Goal: Information Seeking & Learning: Find specific fact

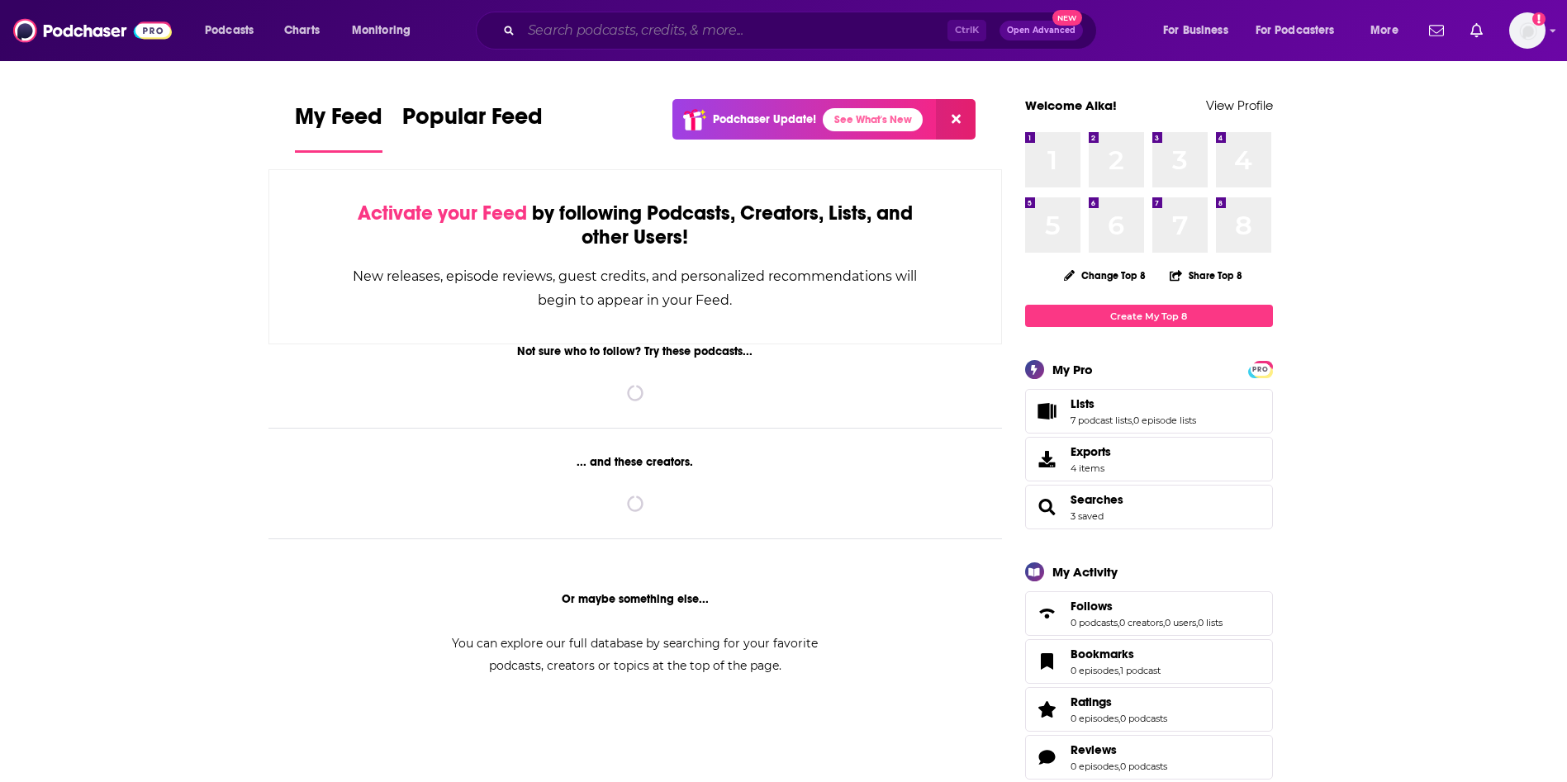
click at [614, 30] on input "Search podcasts, credits, & more..." at bounding box center [734, 30] width 426 height 26
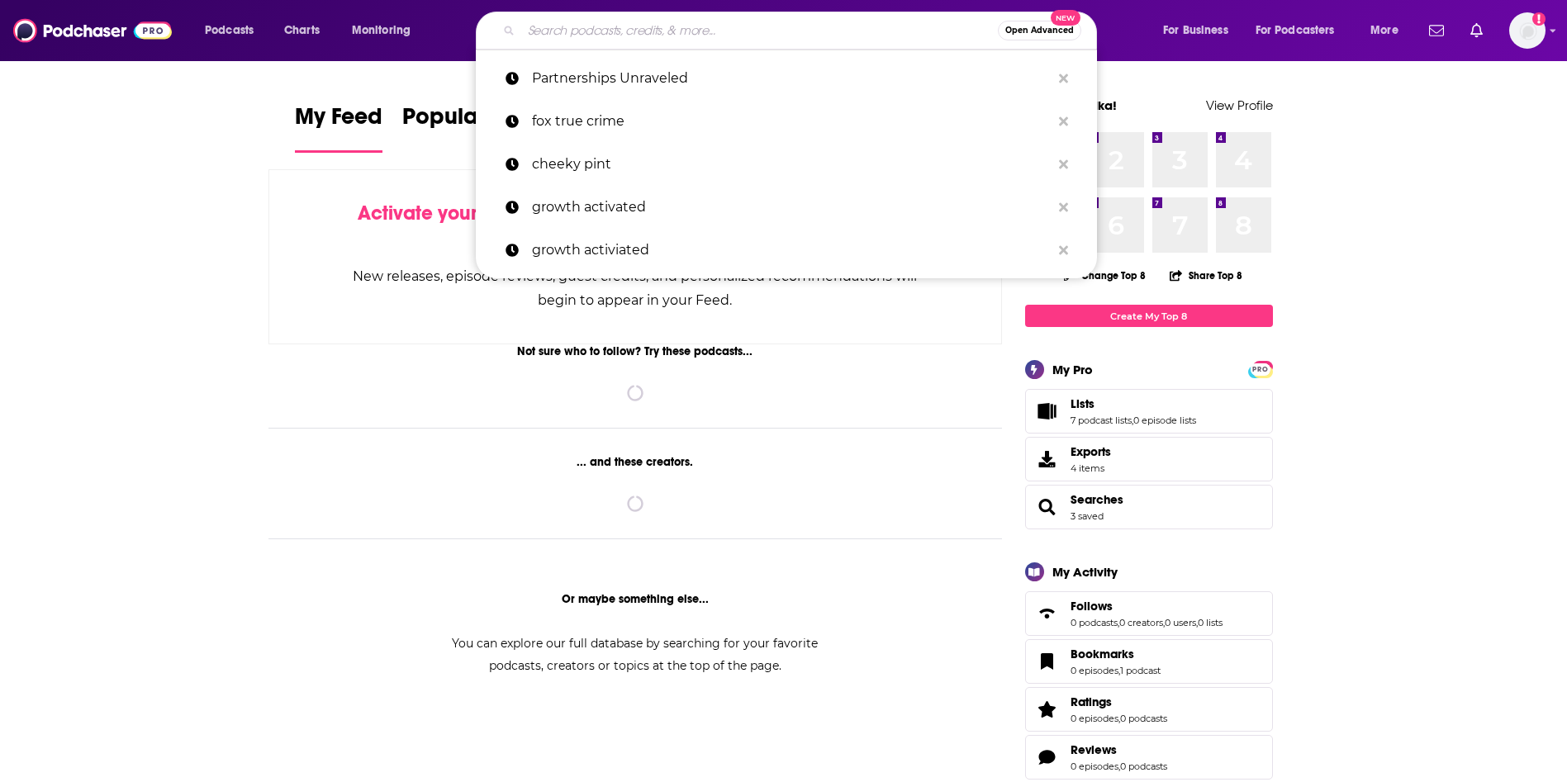
paste input "[MEDICAL_DATA] Digital Podcast"
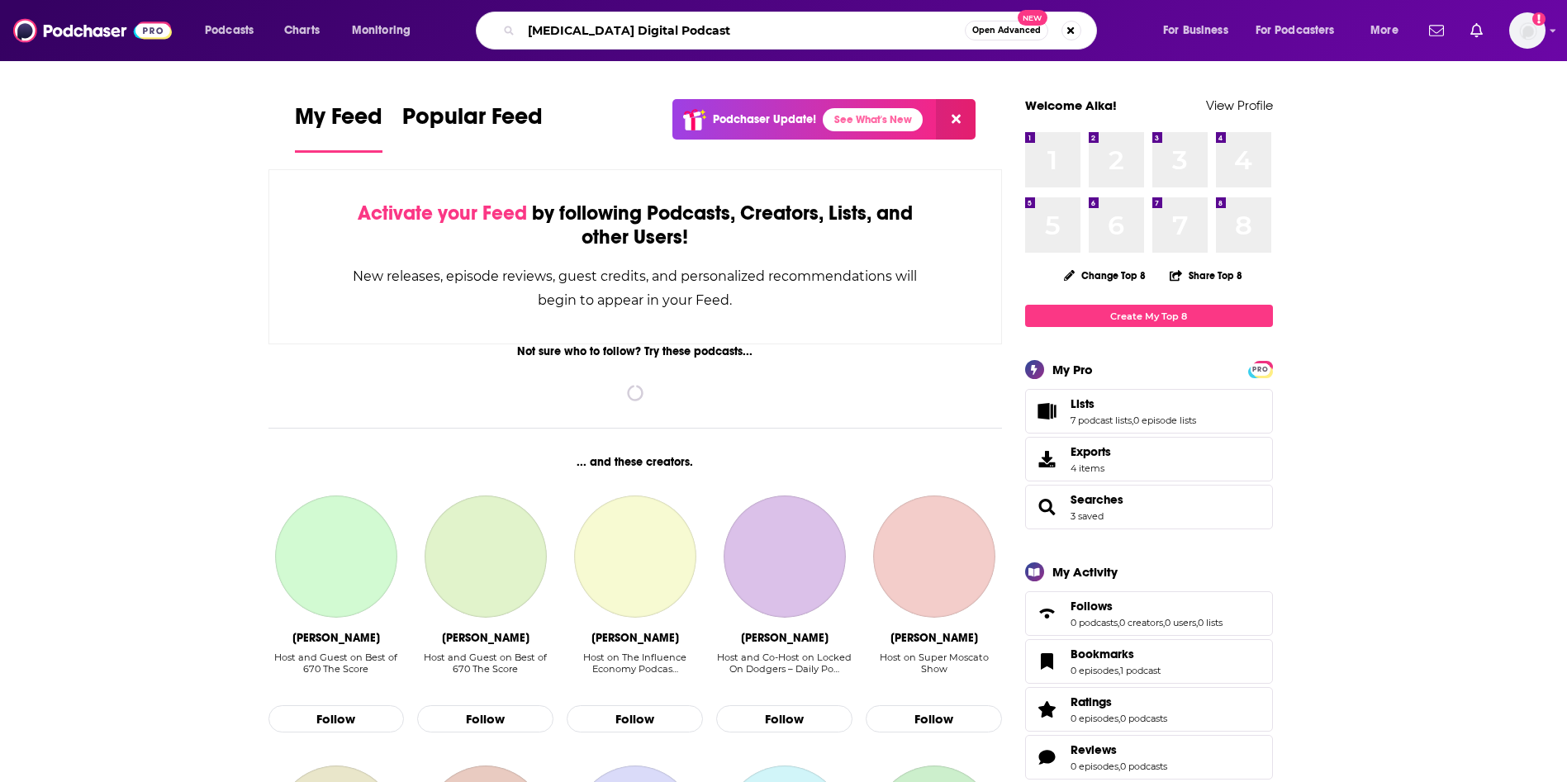
type input "[MEDICAL_DATA] Digital Podcast"
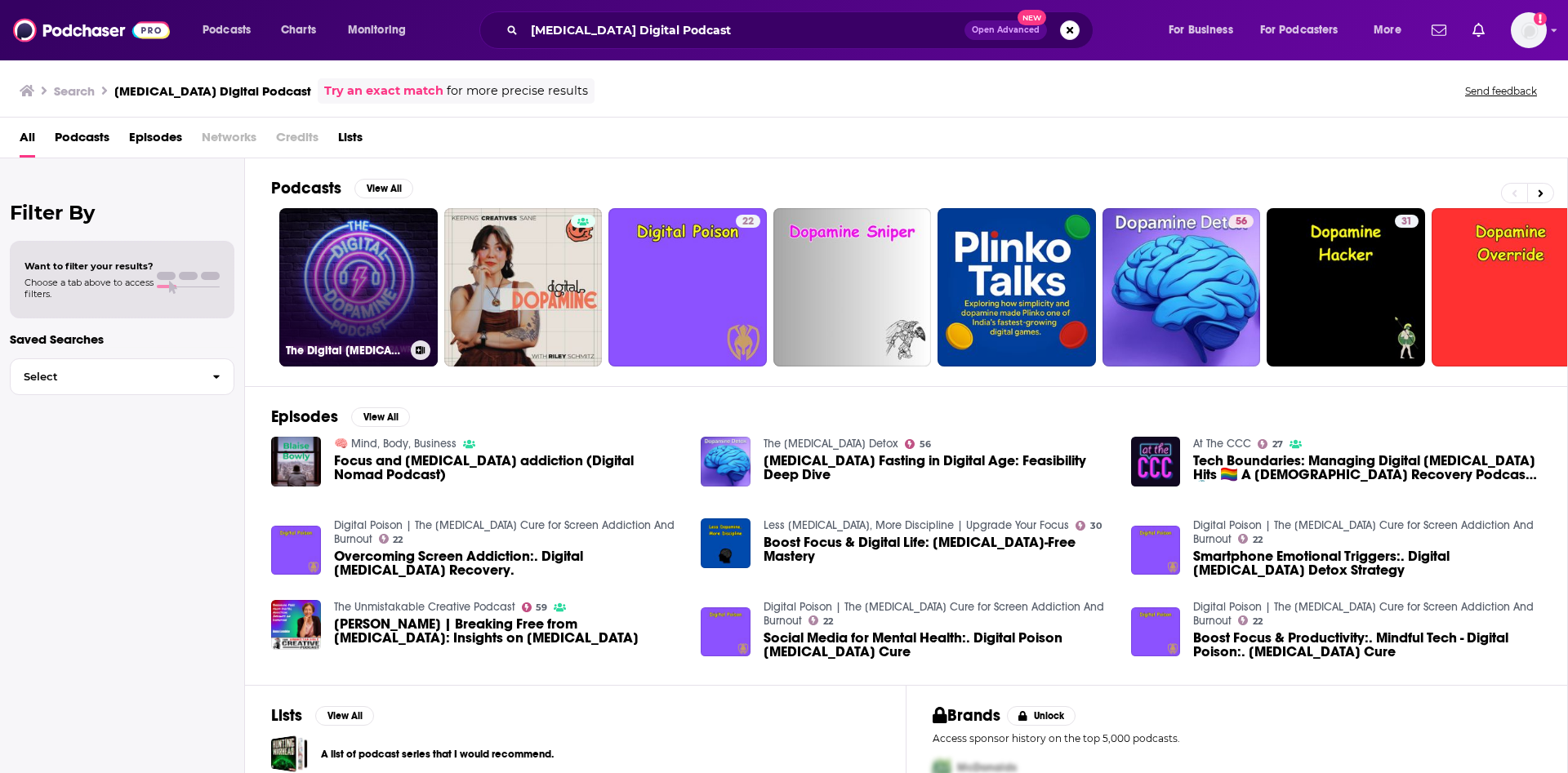
click at [378, 244] on link "The Digital [MEDICAL_DATA] Podcast" at bounding box center [358, 288] width 158 height 158
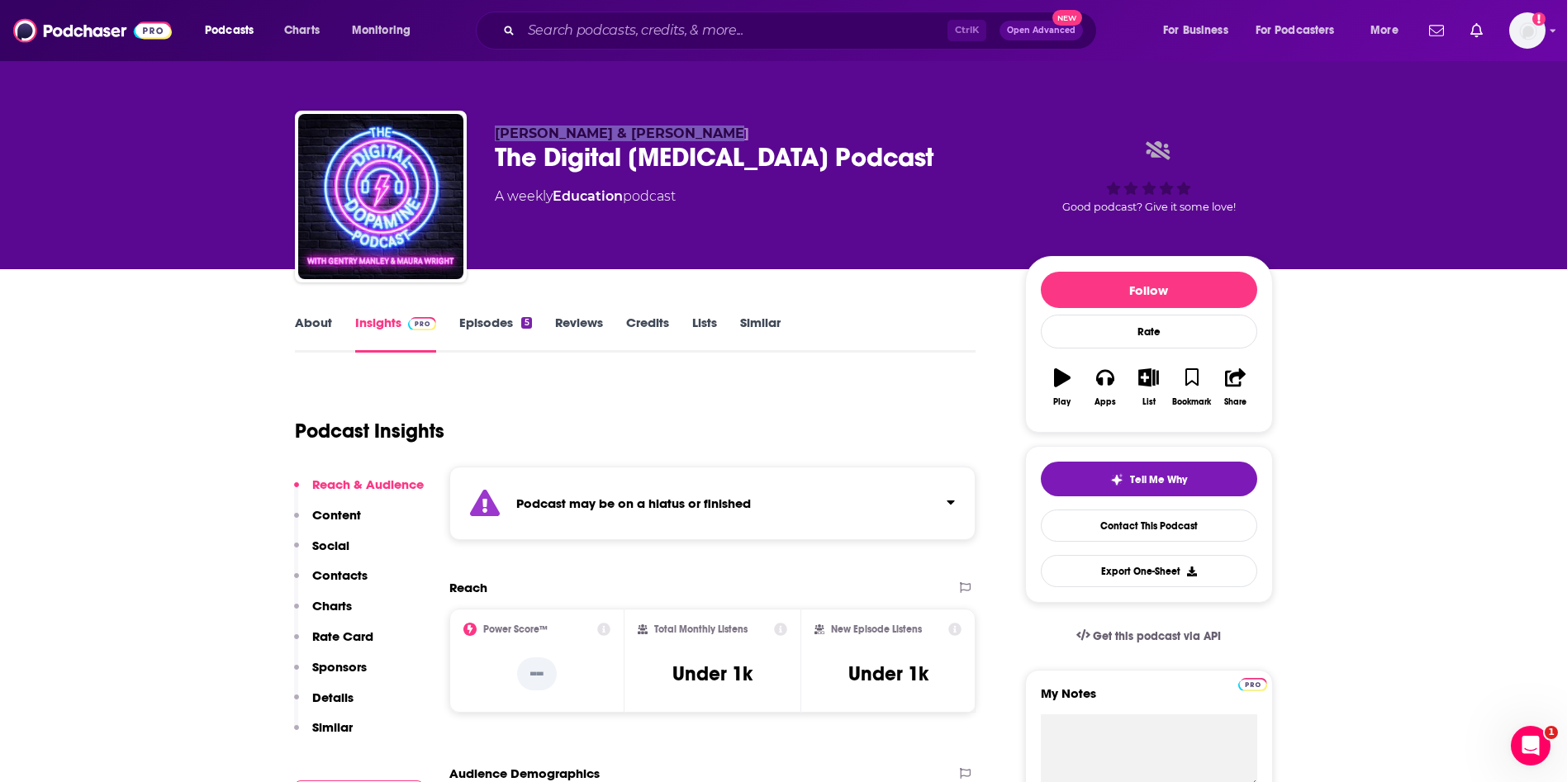
drag, startPoint x: 718, startPoint y: 132, endPoint x: 492, endPoint y: 130, distance: 225.5
click at [492, 130] on div "[PERSON_NAME] & [PERSON_NAME] The Digital [MEDICAL_DATA] Podcast A weekly Educa…" at bounding box center [784, 200] width 978 height 178
copy span "[PERSON_NAME] & [PERSON_NAME]"
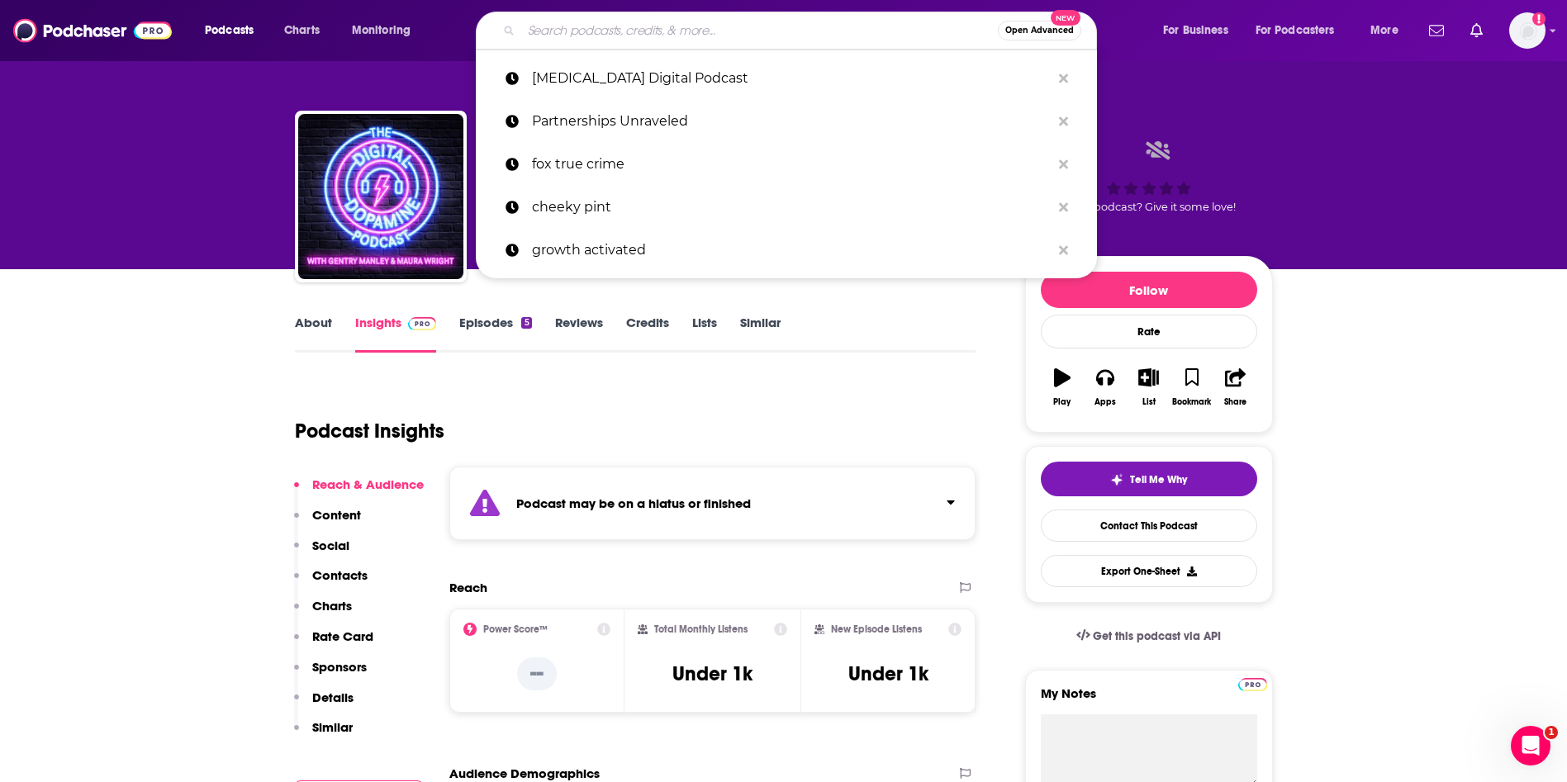
click at [804, 26] on input "Search podcasts, credits, & more..." at bounding box center [759, 30] width 477 height 26
paste input "Marketing Trends Podcast"
type input "Marketing Trends Podcast"
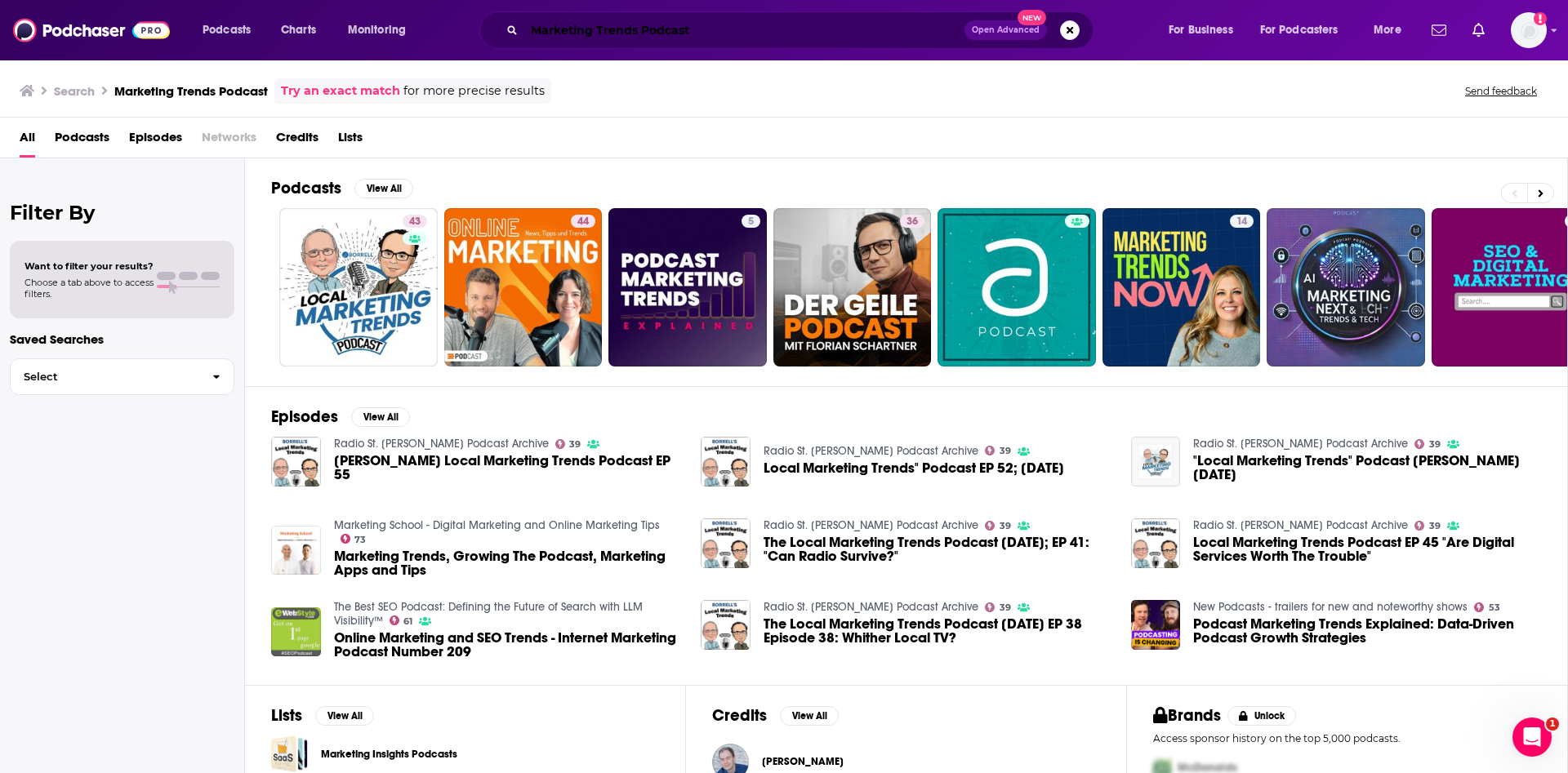
click at [654, 30] on input "Marketing Trends Podcast" at bounding box center [743, 30] width 440 height 26
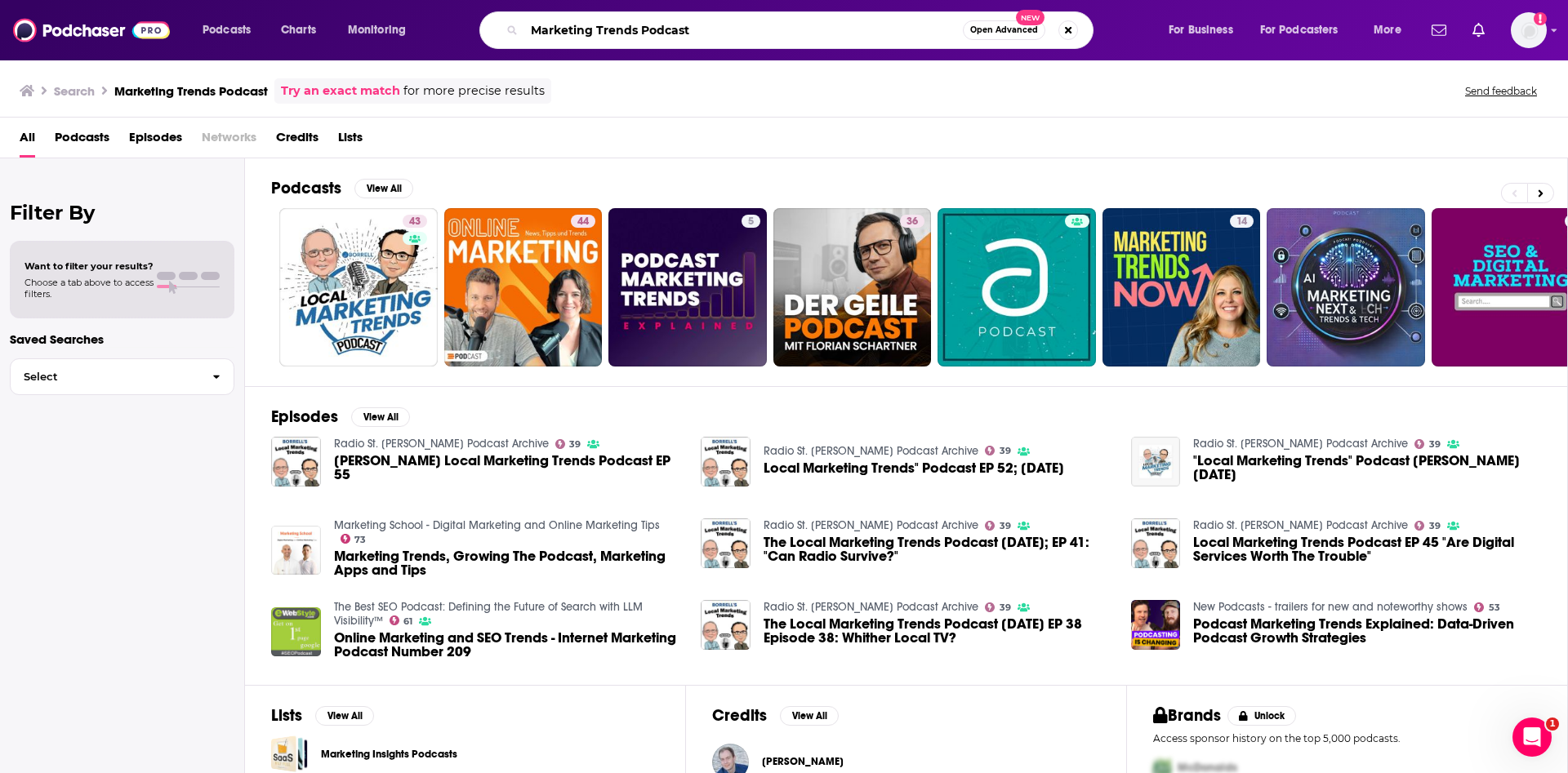
click at [654, 30] on input "Marketing Trends Podcast" at bounding box center [743, 30] width 439 height 26
type input "Marketing Trends"
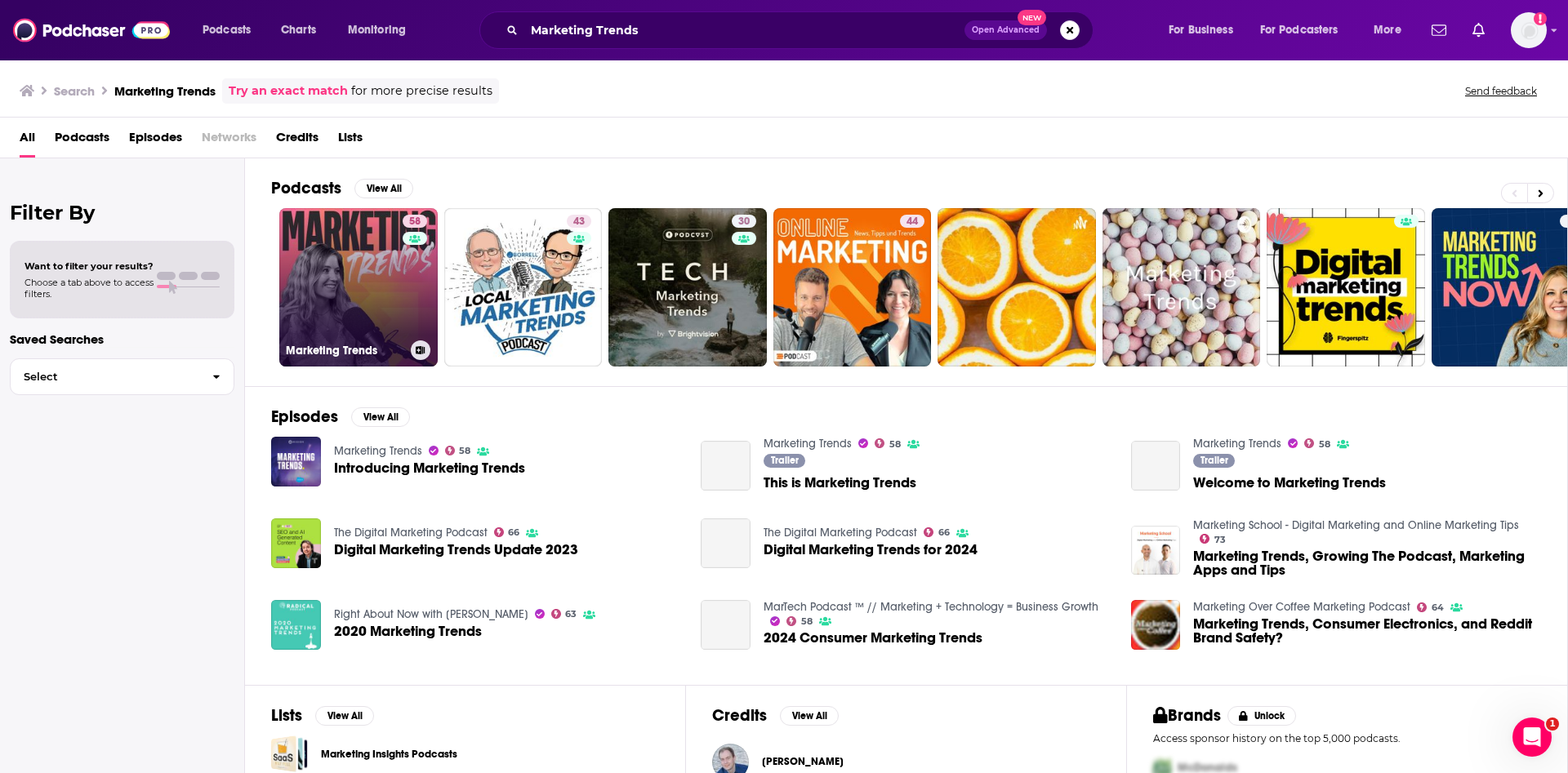
click at [373, 277] on link "58 Marketing Trends" at bounding box center [358, 288] width 158 height 158
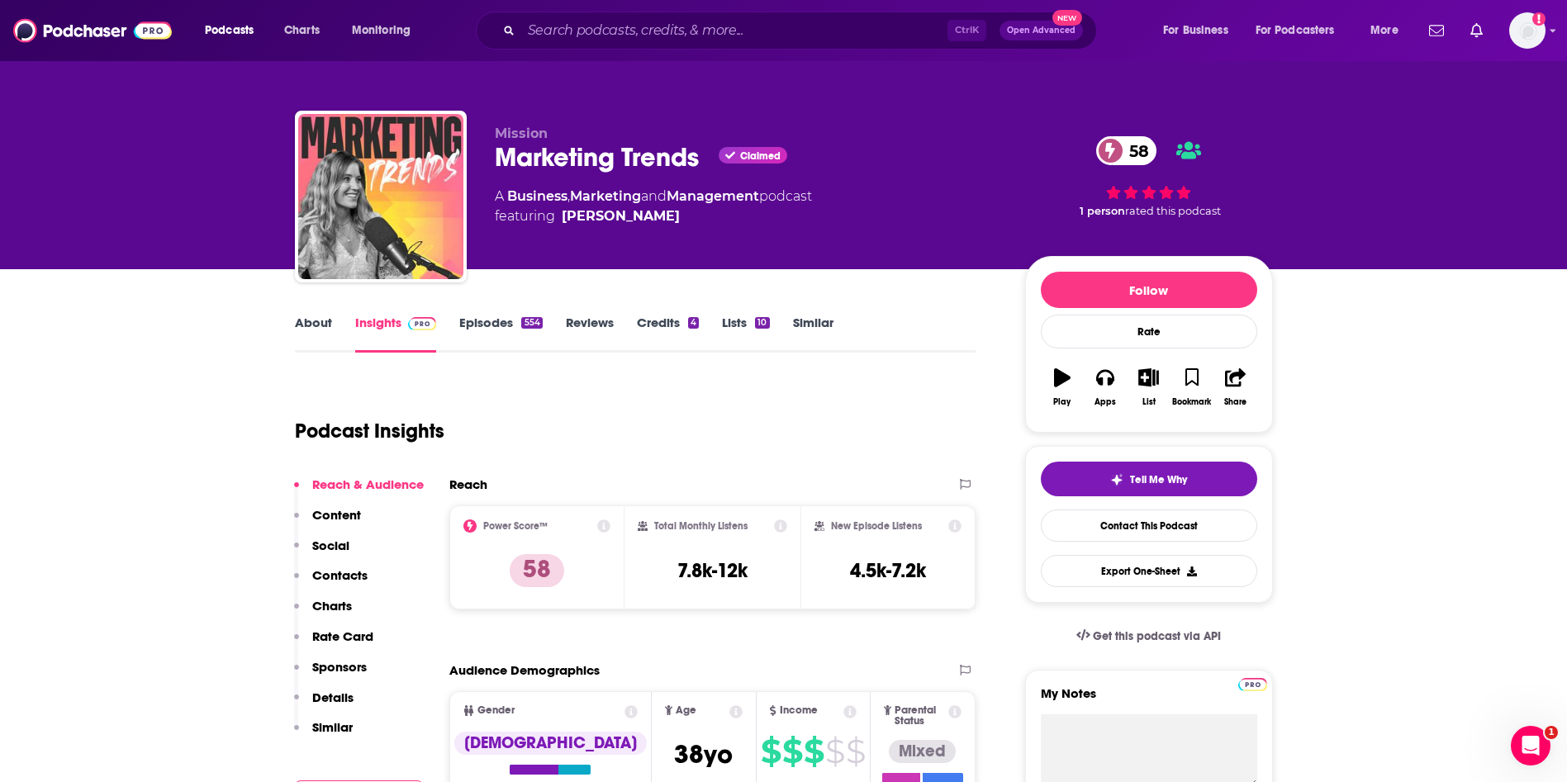
click at [300, 331] on link "About" at bounding box center [313, 334] width 37 height 38
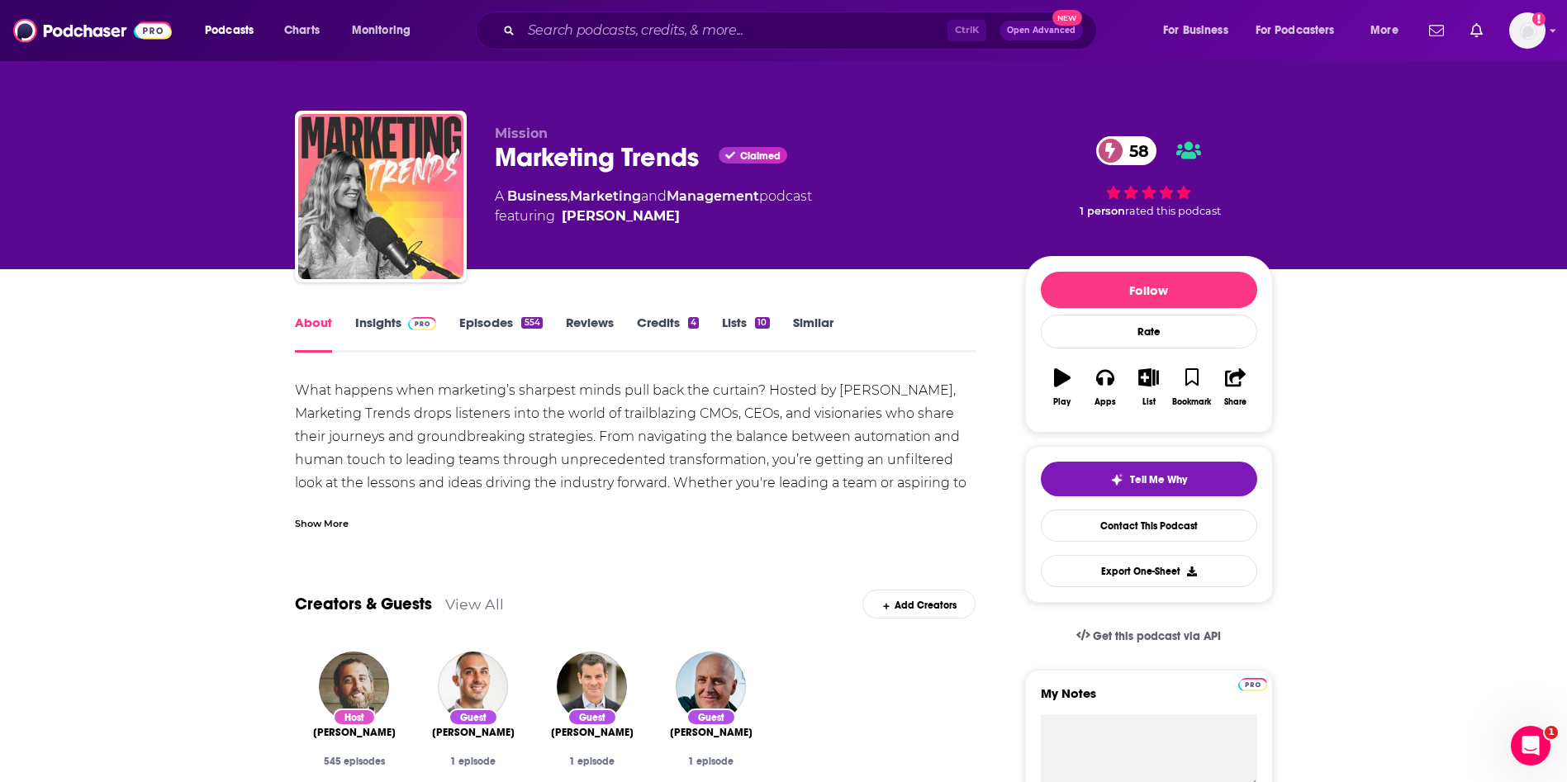
click at [328, 511] on div "Show More" at bounding box center [635, 517] width 681 height 28
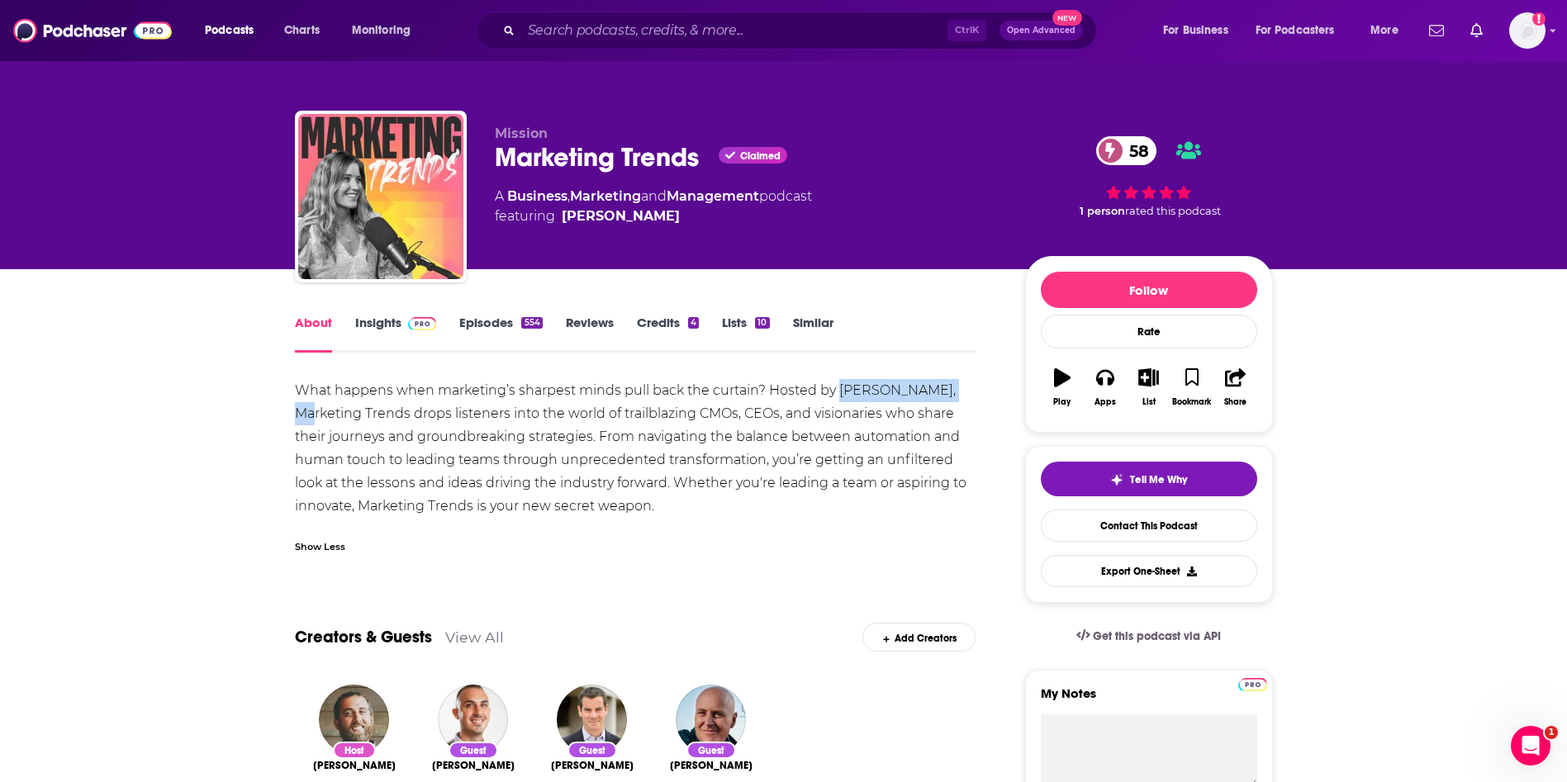
drag, startPoint x: 838, startPoint y: 388, endPoint x: 954, endPoint y: 396, distance: 115.9
click at [954, 396] on div "What happens when marketing’s sharpest minds pull back the curtain? Hosted by […" at bounding box center [635, 448] width 681 height 139
copy div "[PERSON_NAME]"
